Goal: Information Seeking & Learning: Learn about a topic

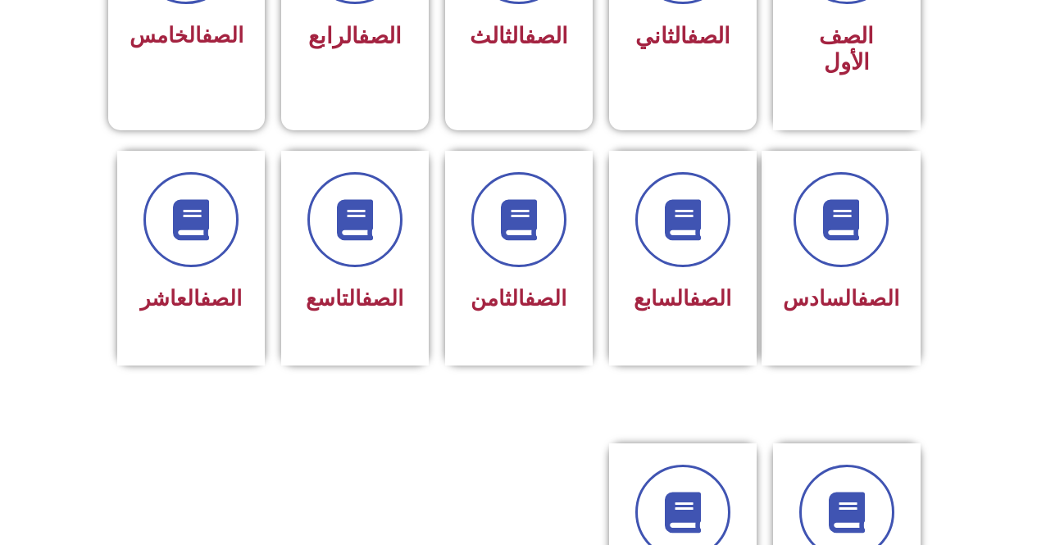
scroll to position [608, 0]
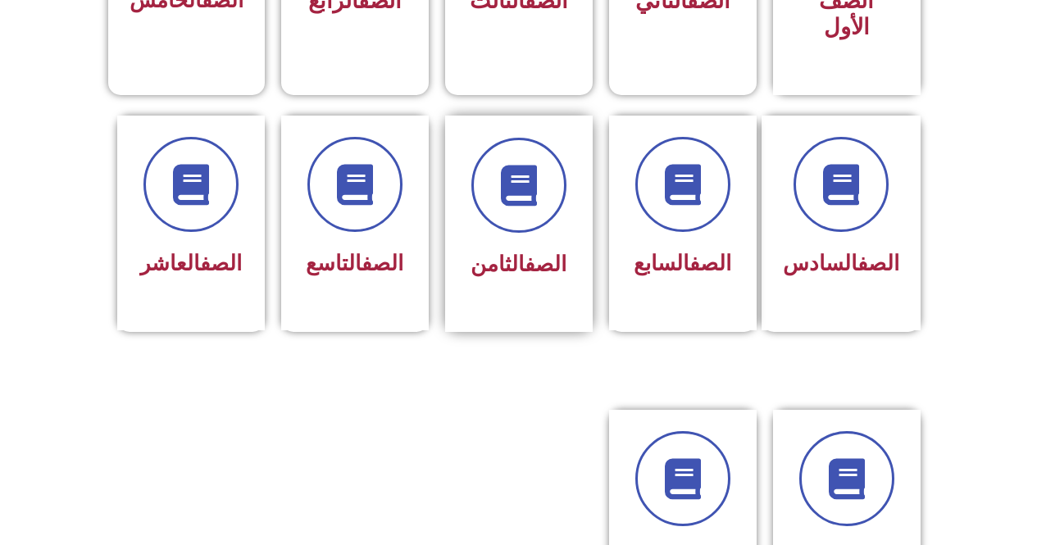
click at [551, 252] on link "الصف" at bounding box center [546, 264] width 42 height 25
click at [524, 169] on icon at bounding box center [518, 184] width 45 height 45
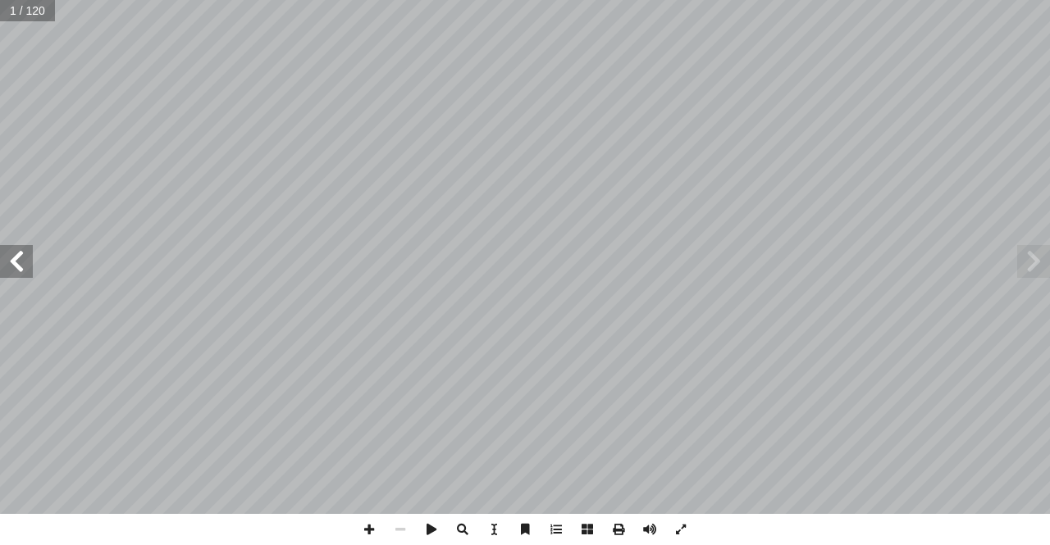
click at [24, 256] on span at bounding box center [16, 261] width 33 height 33
click at [23, 256] on span at bounding box center [16, 261] width 33 height 33
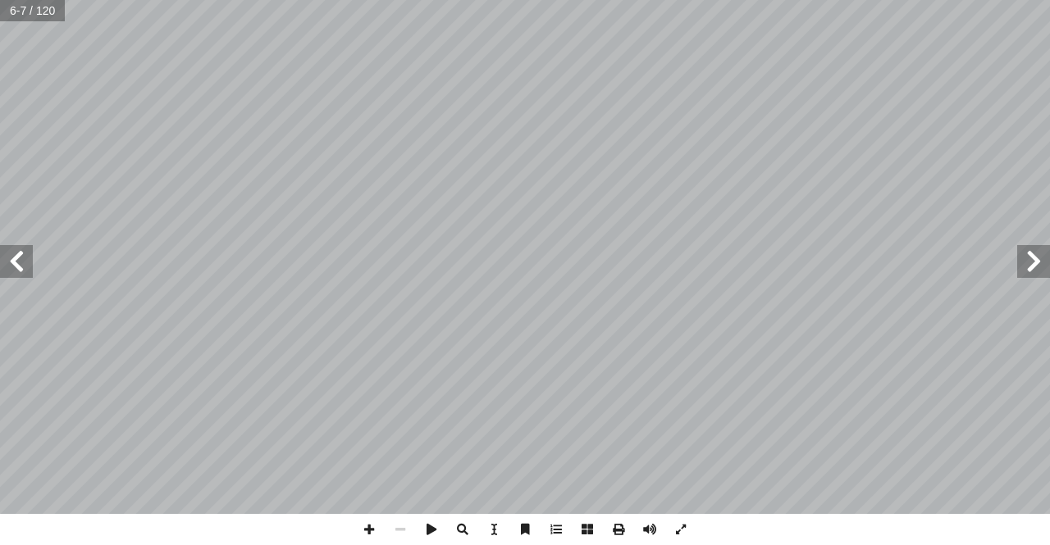
click at [20, 256] on span at bounding box center [16, 261] width 33 height 33
click at [375, 524] on span at bounding box center [368, 529] width 31 height 31
click at [370, 535] on span at bounding box center [368, 529] width 31 height 31
click at [408, 521] on span at bounding box center [400, 529] width 31 height 31
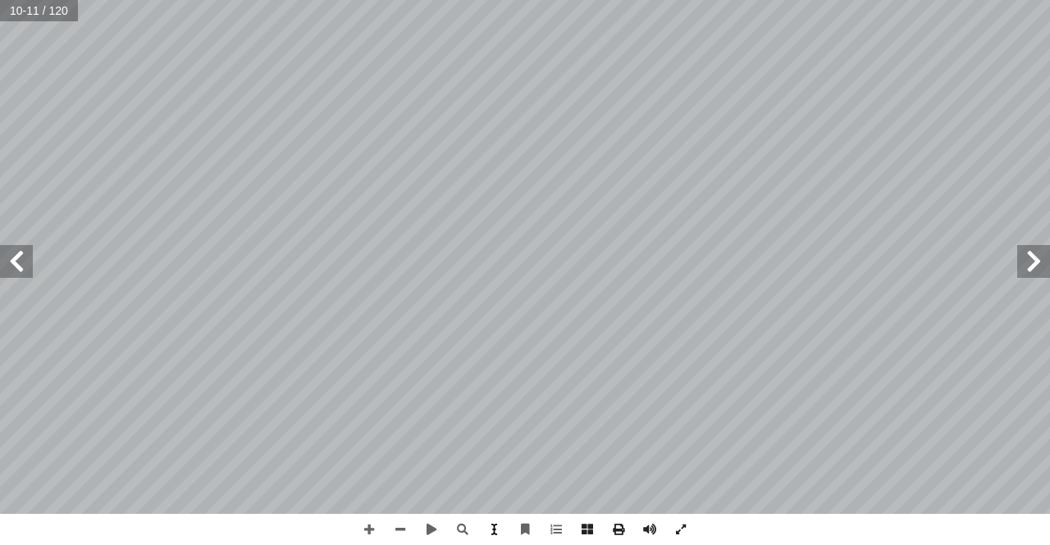
click at [490, 531] on span at bounding box center [493, 529] width 31 height 31
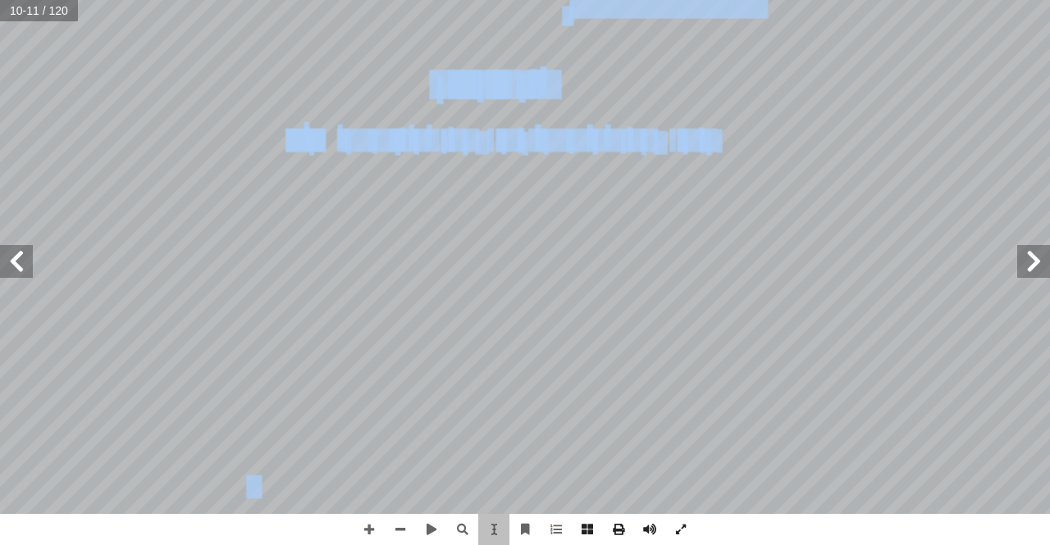
drag, startPoint x: 724, startPoint y: 142, endPoint x: 507, endPoint y: 227, distance: 233.4
click at [507, 227] on div "7 . ٍّ ش َك : ٍ ة َ ي ْ ر ِ م ۀ ہ ہ ہ ہ ھ ھ ھ ھ ے ے ۓ ۓ ڭ ڭ ڭ ڭ ۇ ۇ ۆ ۆ ۈ ۈ ٷ ۋ…" at bounding box center [490, 118] width 649 height 840
click at [499, 518] on span at bounding box center [493, 529] width 31 height 31
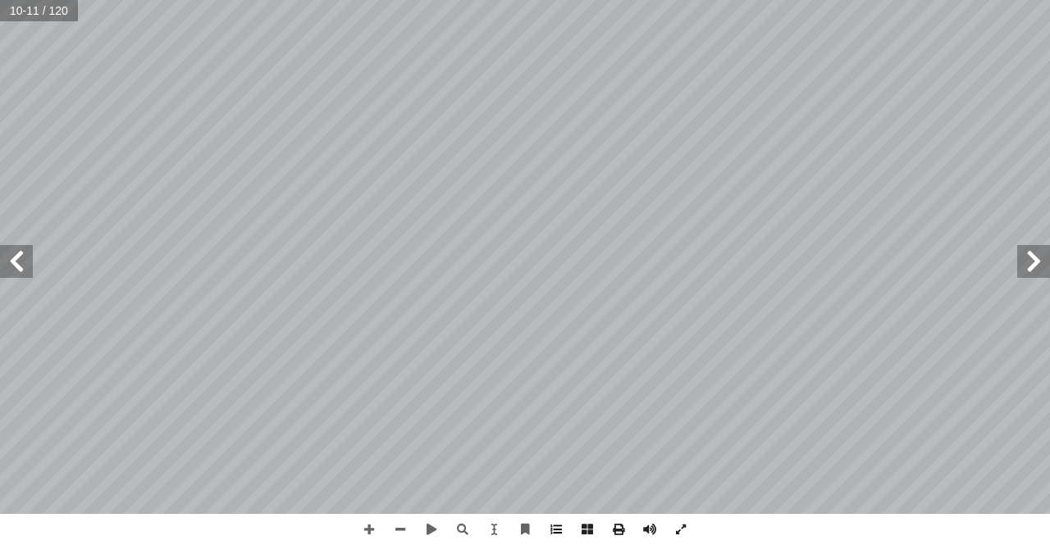
click at [551, 527] on span at bounding box center [555, 529] width 31 height 31
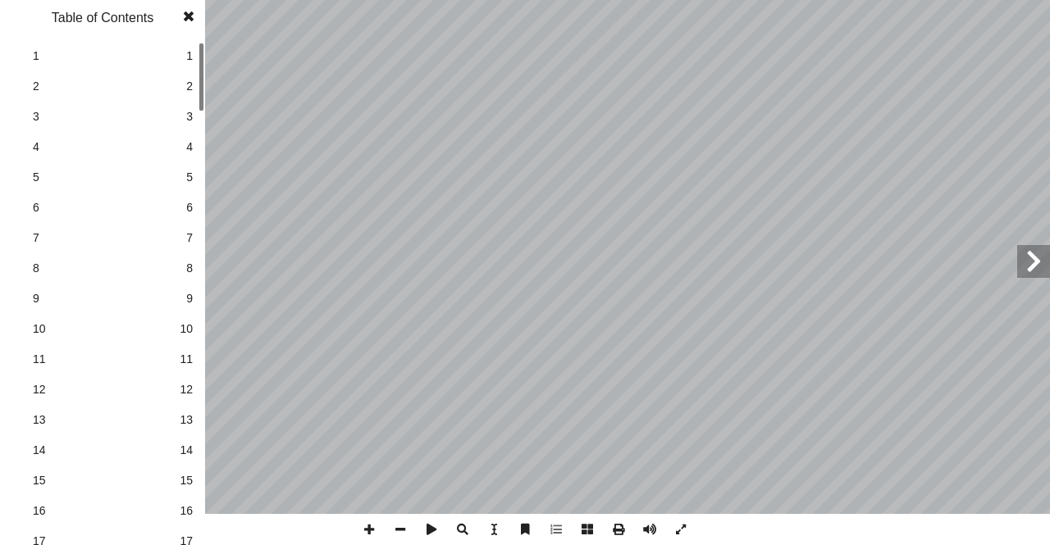
click at [189, 52] on span "1" at bounding box center [189, 56] width 7 height 17
click at [187, 84] on span "2" at bounding box center [189, 86] width 7 height 17
click at [190, 182] on span "5" at bounding box center [189, 177] width 7 height 17
click at [192, 204] on span "6" at bounding box center [189, 207] width 7 height 17
click at [191, 16] on span at bounding box center [189, 16] width 30 height 33
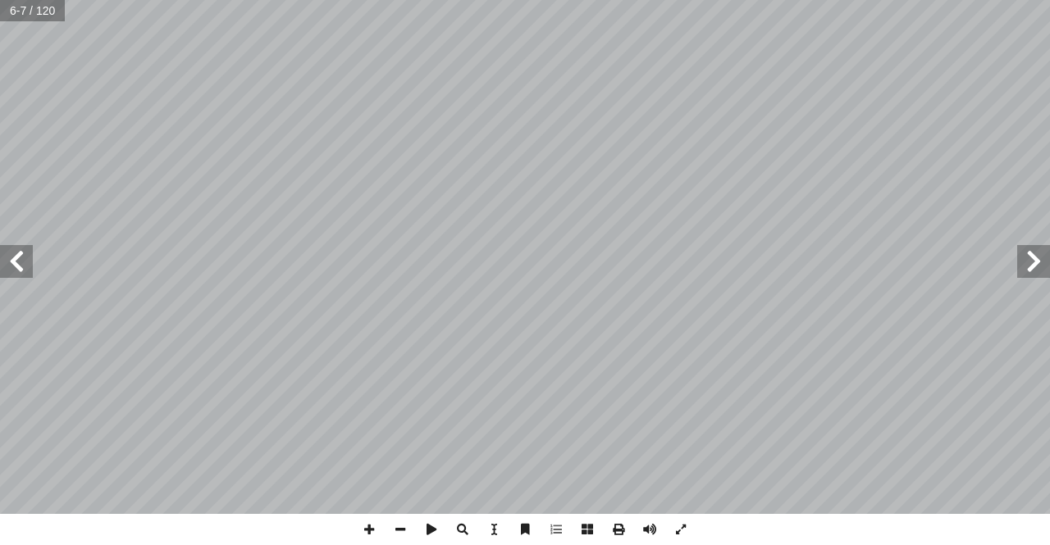
click at [15, 263] on span at bounding box center [16, 261] width 33 height 33
click at [1034, 267] on span at bounding box center [1033, 261] width 33 height 33
click at [591, 527] on span at bounding box center [587, 529] width 31 height 31
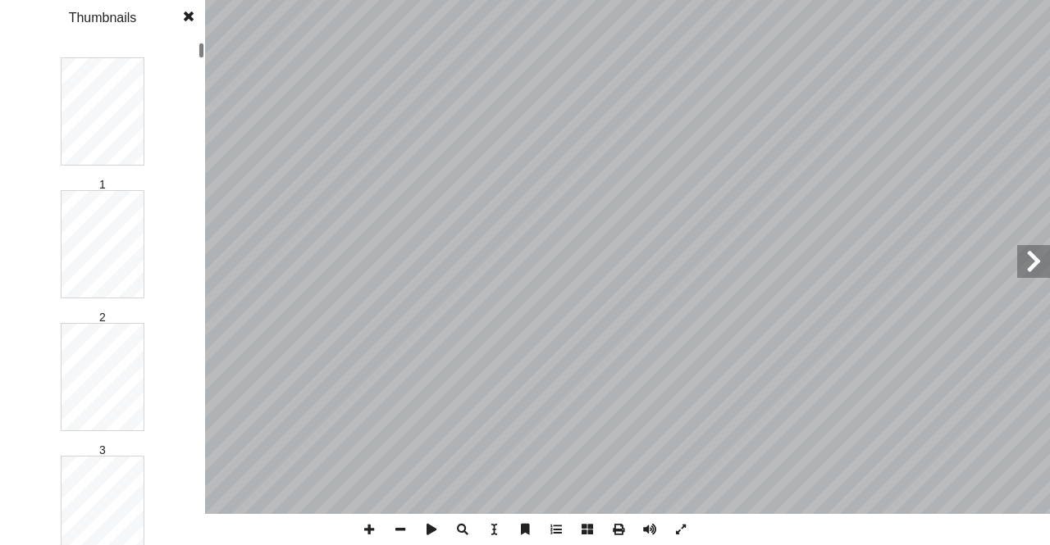
click at [590, 524] on span at bounding box center [587, 529] width 31 height 31
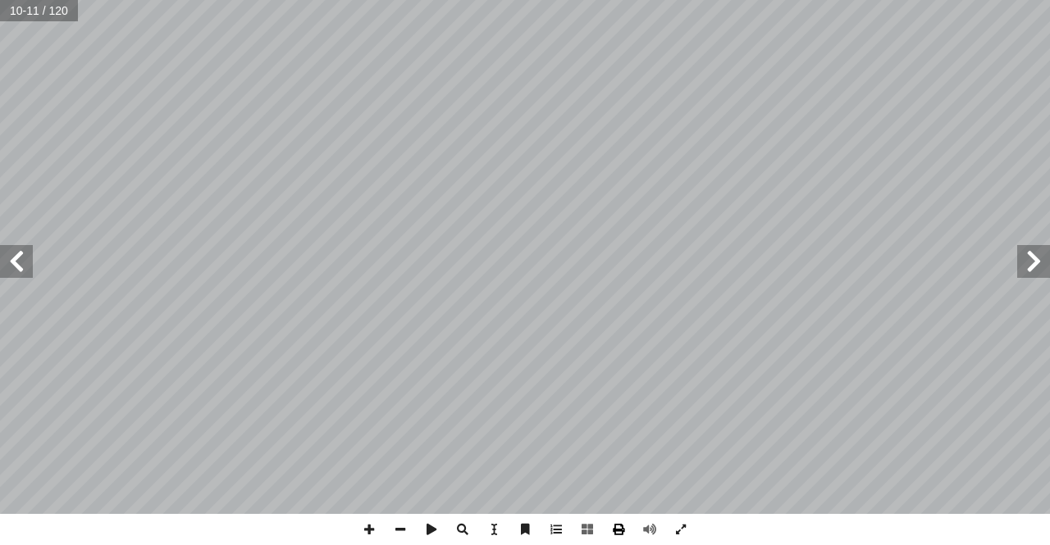
click at [613, 526] on span at bounding box center [618, 529] width 31 height 31
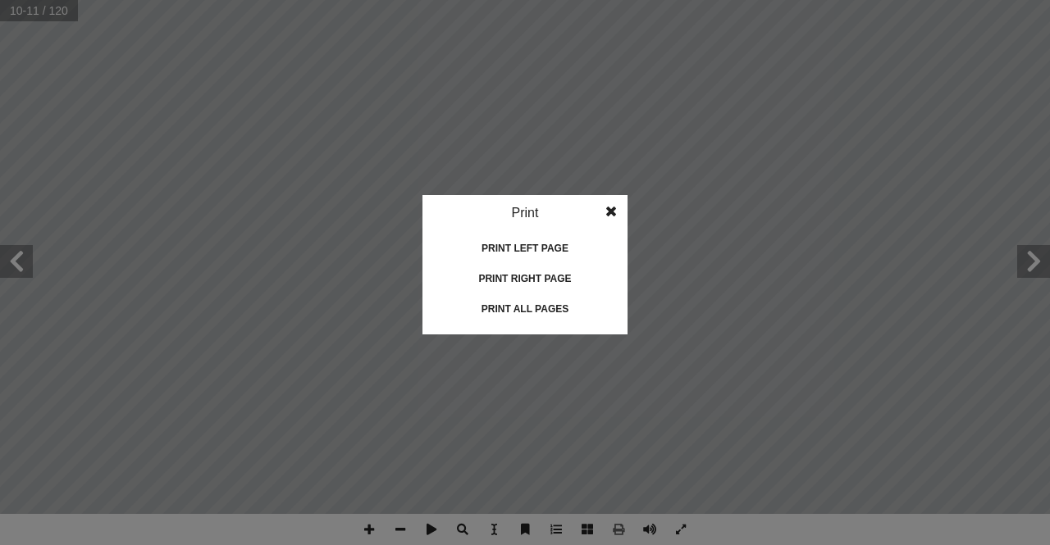
click at [609, 212] on span at bounding box center [611, 211] width 30 height 33
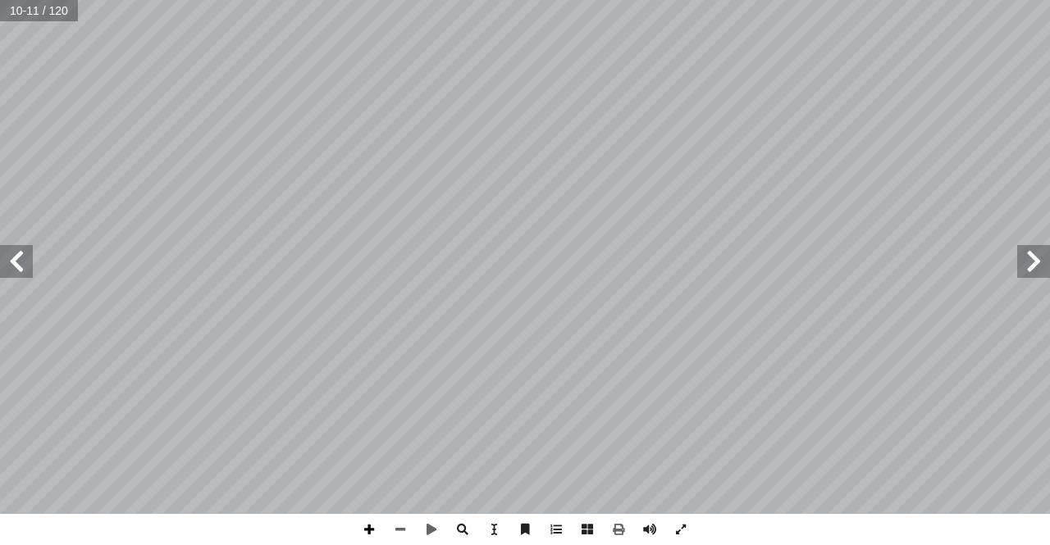
click at [369, 527] on span at bounding box center [368, 529] width 31 height 31
click at [401, 528] on span at bounding box center [400, 529] width 31 height 31
click at [362, 527] on span at bounding box center [368, 529] width 31 height 31
click at [397, 525] on span at bounding box center [400, 529] width 31 height 31
